Goal: Information Seeking & Learning: Learn about a topic

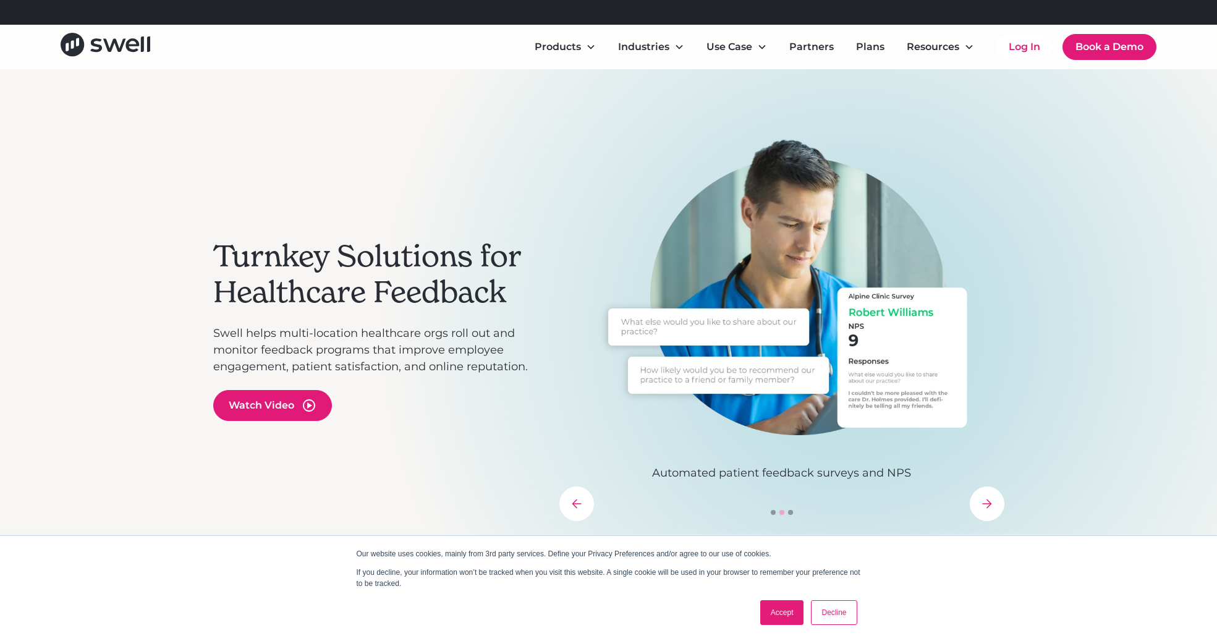
click at [374, 143] on div "Turnkey Solutions for Healthcare Feedback Swell helps multi-location healthcare…" at bounding box center [380, 329] width 334 height 382
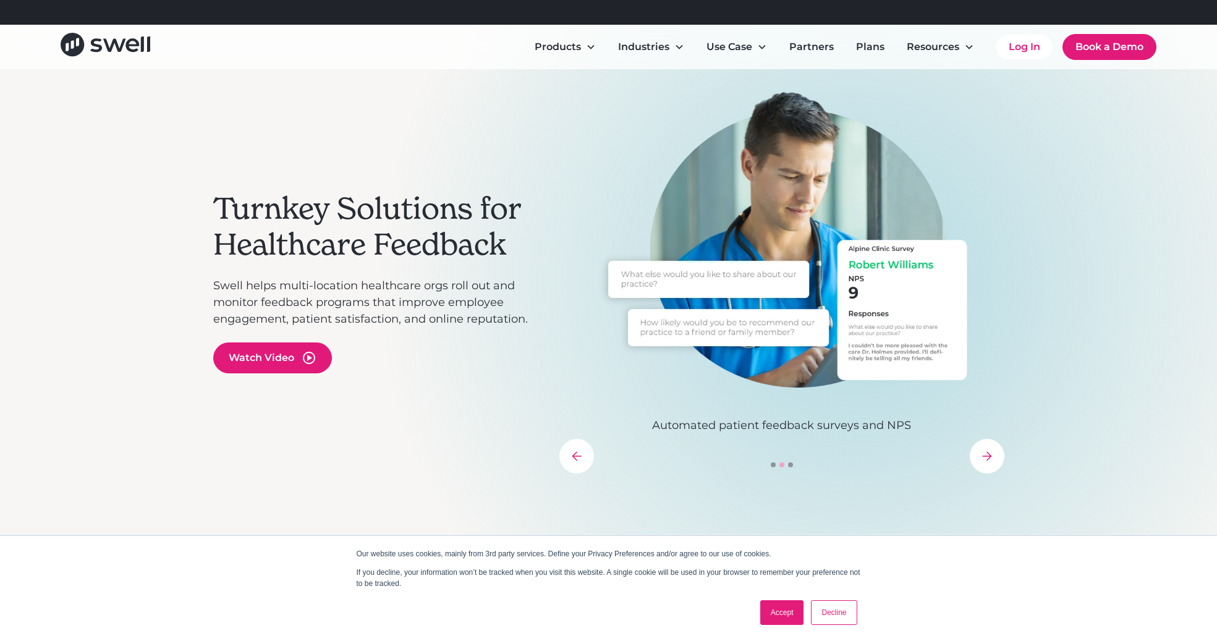
scroll to position [54, 0]
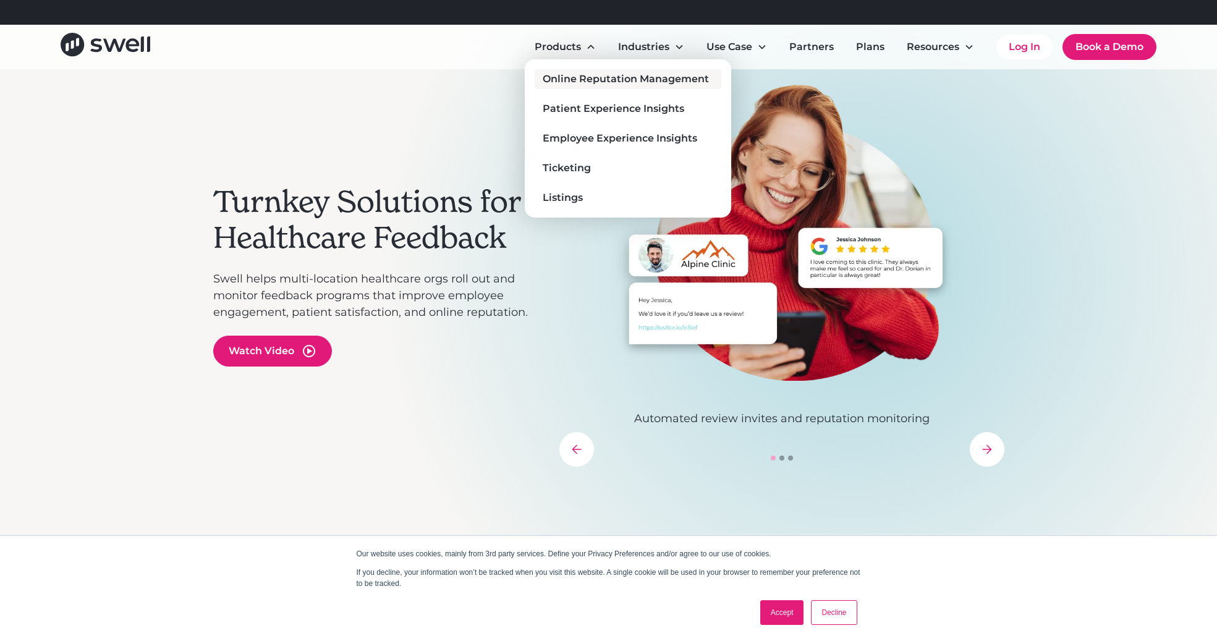
click at [567, 74] on div "Online Reputation Management" at bounding box center [625, 79] width 166 height 15
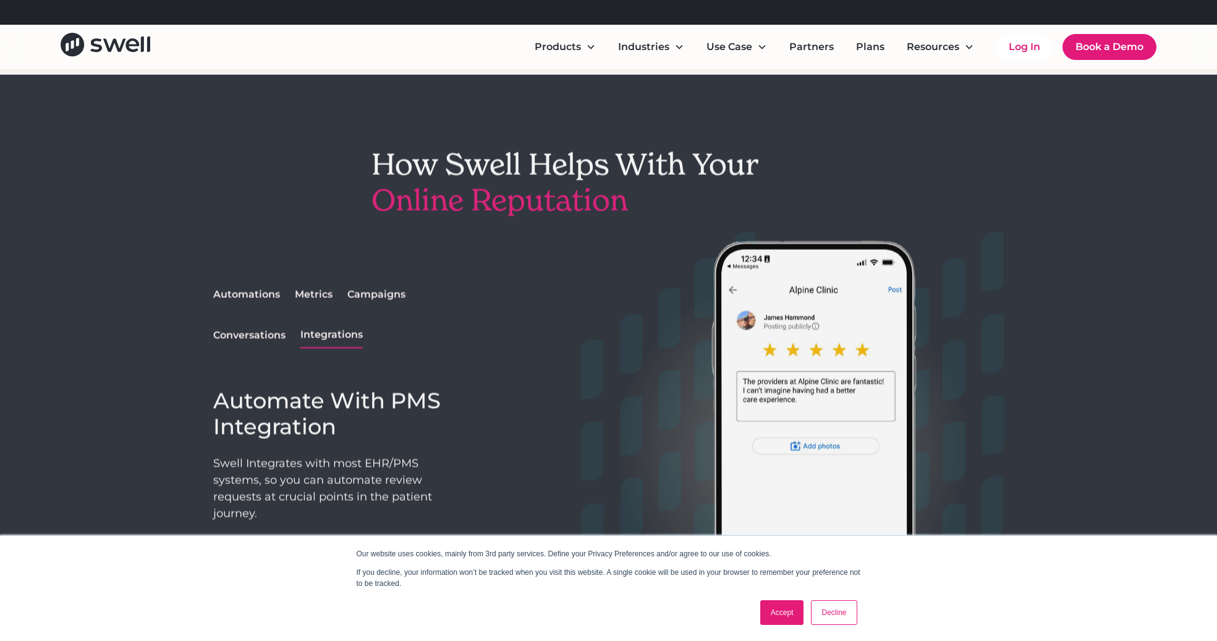
click at [462, 250] on div "How Swell Helps With Your Online Reputation Automations Metrics Campaigns Conve…" at bounding box center [608, 405] width 791 height 656
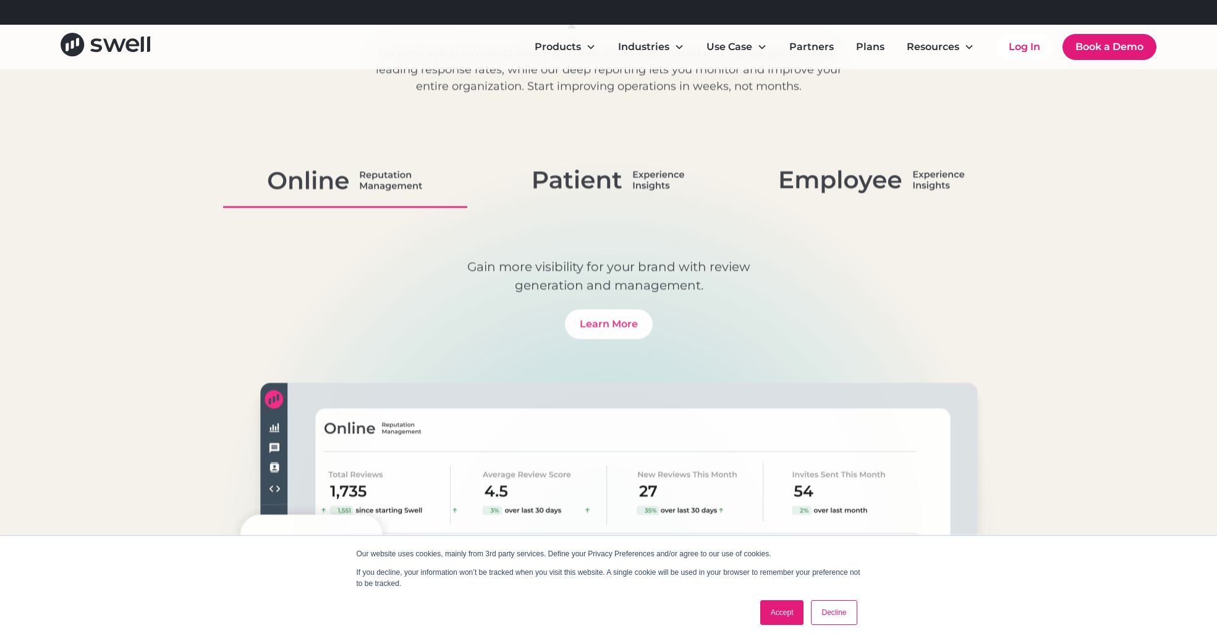
scroll to position [4139, 0]
